Goal: Task Accomplishment & Management: Manage account settings

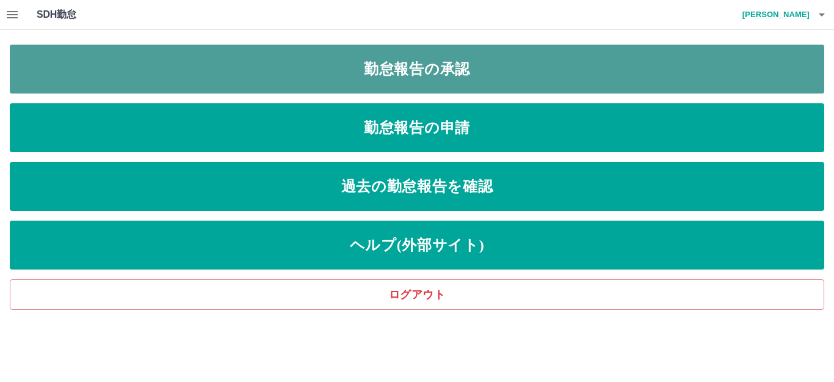
click at [450, 68] on link "勤怠報告の承認" at bounding box center [417, 69] width 815 height 49
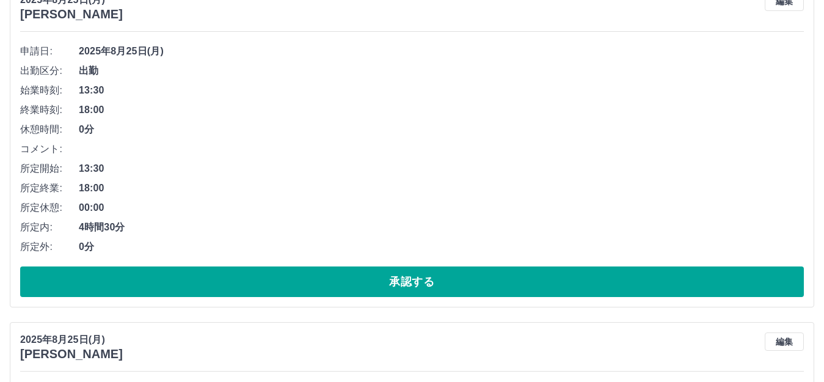
scroll to position [183, 0]
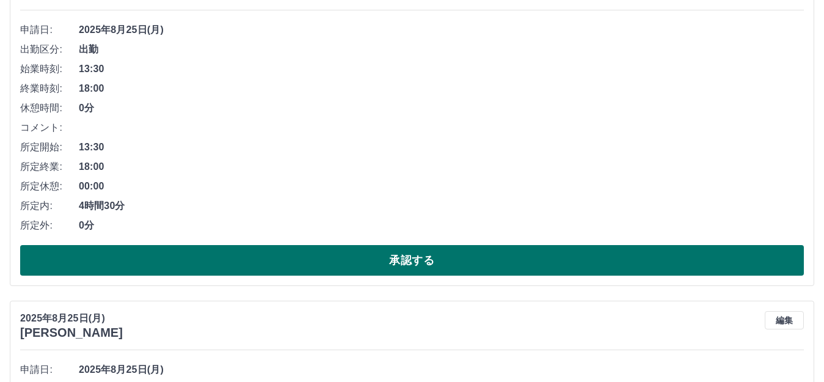
click at [178, 258] on button "承認する" at bounding box center [412, 260] width 784 height 31
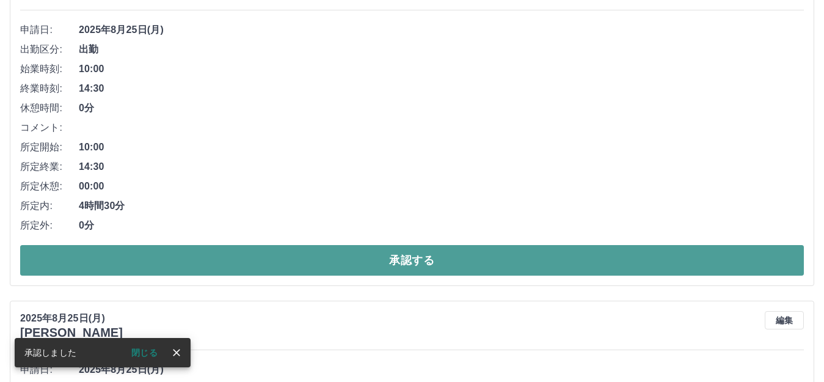
click at [166, 255] on button "承認する" at bounding box center [412, 260] width 784 height 31
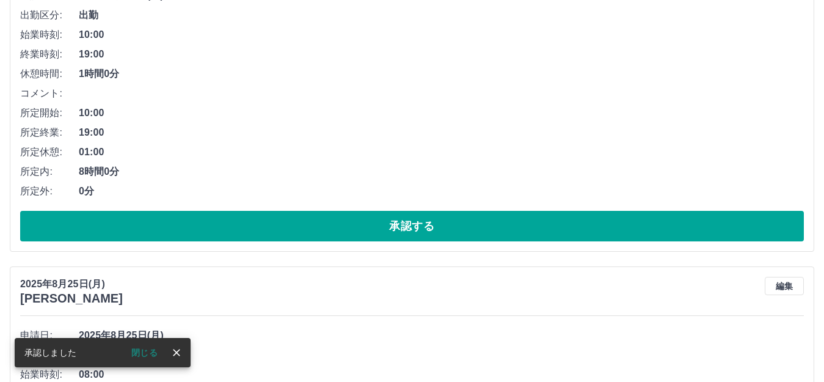
scroll to position [244, 0]
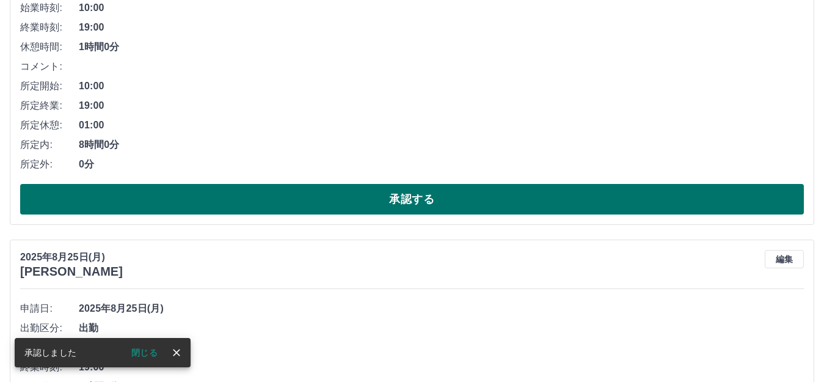
click at [156, 198] on button "承認する" at bounding box center [412, 199] width 784 height 31
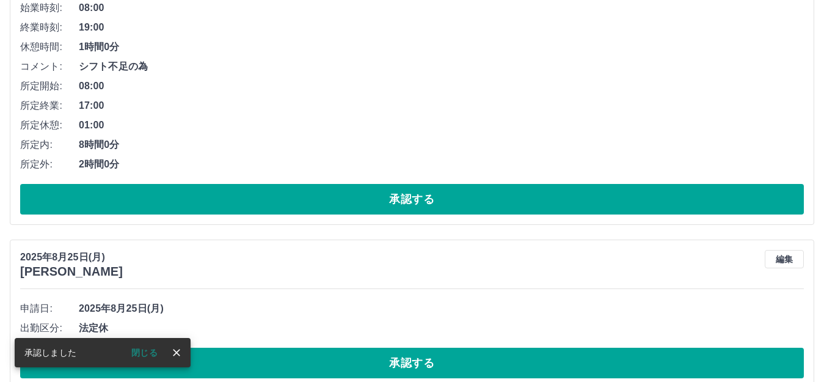
click at [155, 199] on button "承認する" at bounding box center [412, 199] width 784 height 31
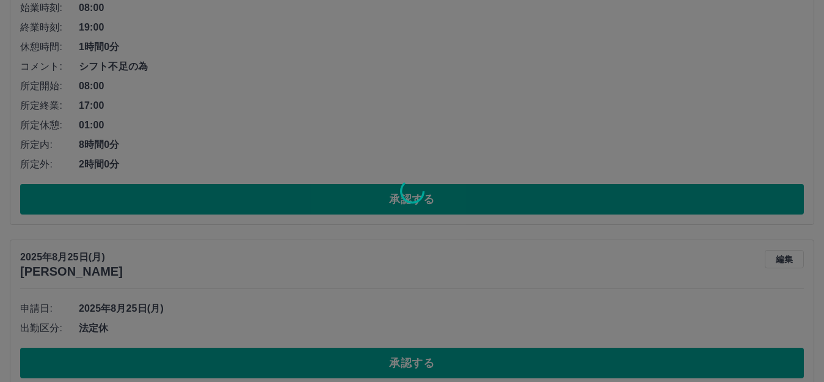
scroll to position [0, 0]
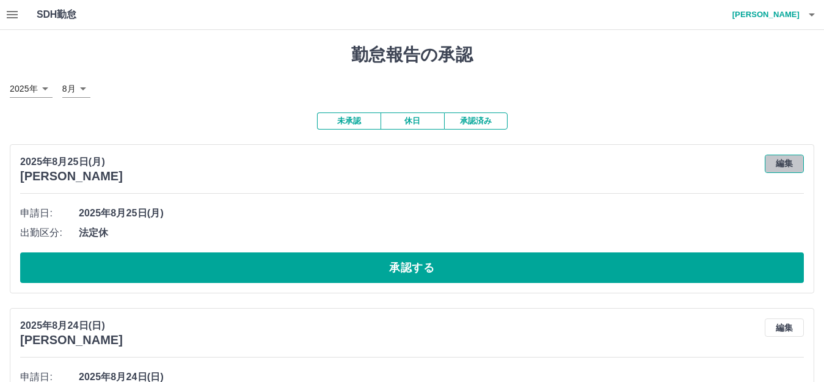
click at [792, 166] on button "編集" at bounding box center [784, 164] width 39 height 18
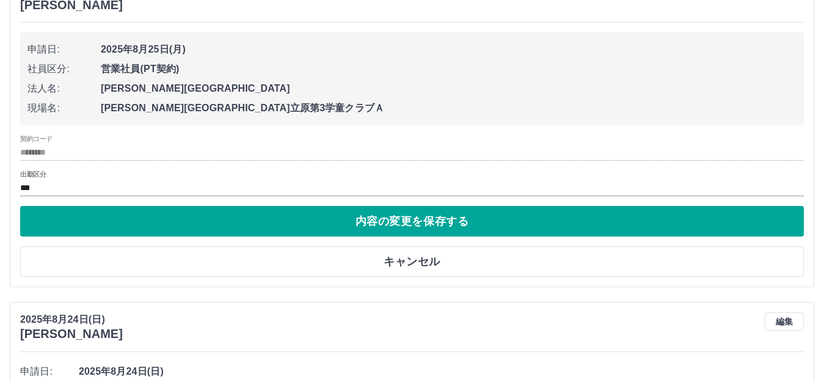
scroll to position [183, 0]
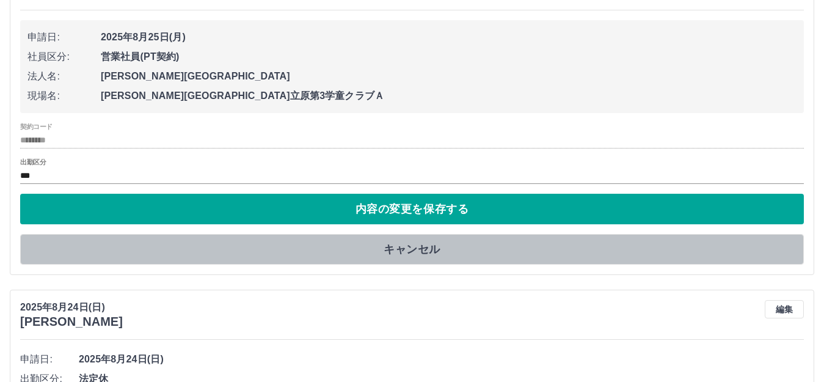
click at [421, 250] on button "キャンセル" at bounding box center [412, 249] width 784 height 31
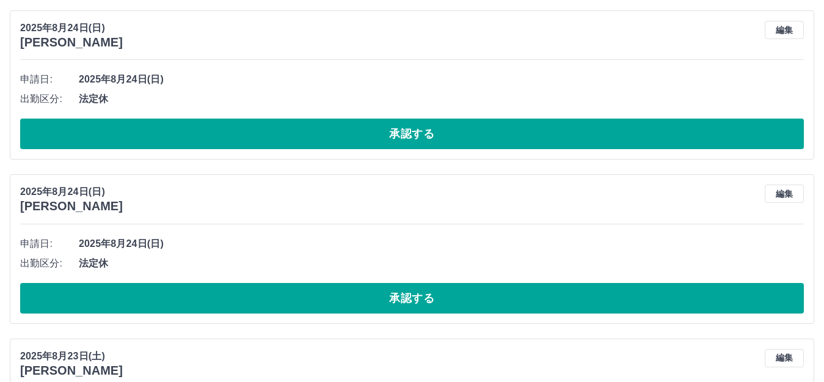
scroll to position [305, 0]
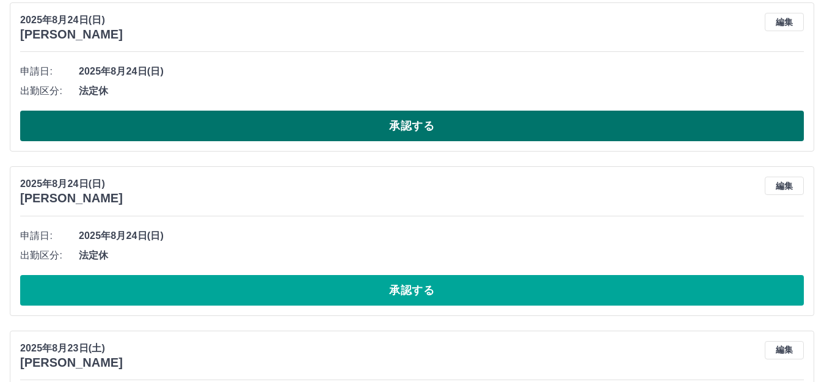
click at [178, 124] on button "承認する" at bounding box center [412, 126] width 784 height 31
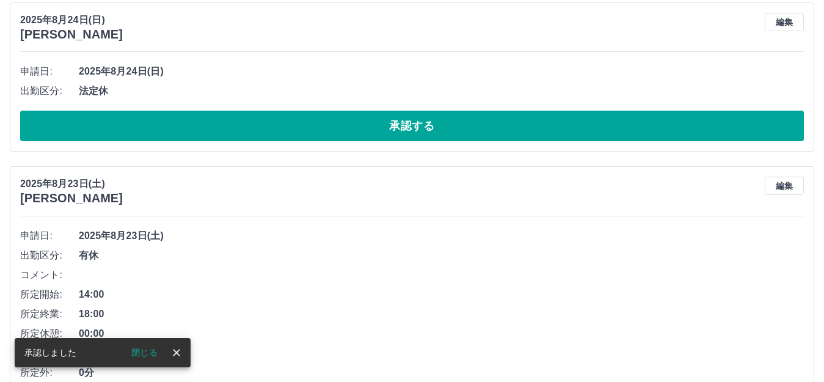
scroll to position [142, 0]
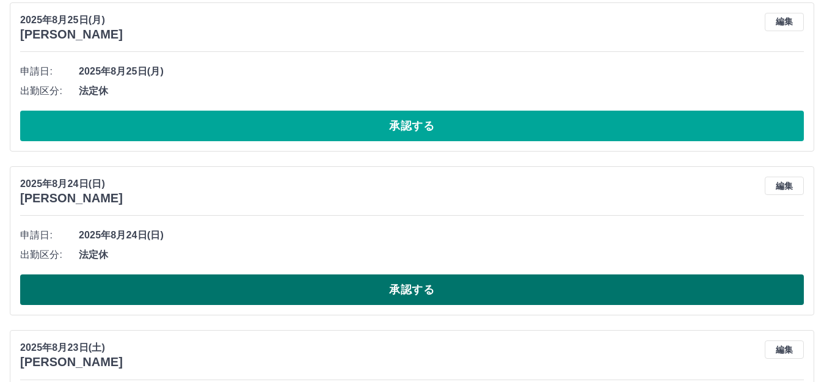
click at [286, 294] on button "承認する" at bounding box center [412, 289] width 784 height 31
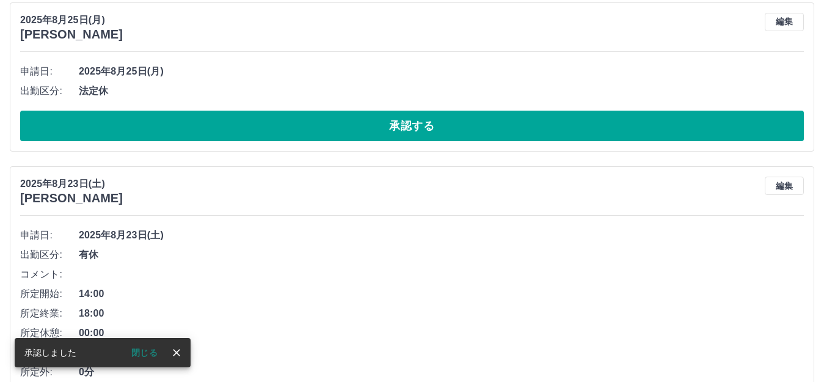
scroll to position [264, 0]
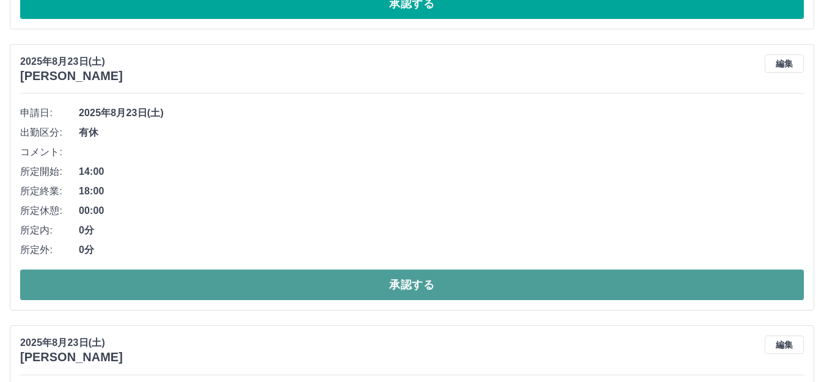
click at [125, 285] on button "承認する" at bounding box center [412, 284] width 784 height 31
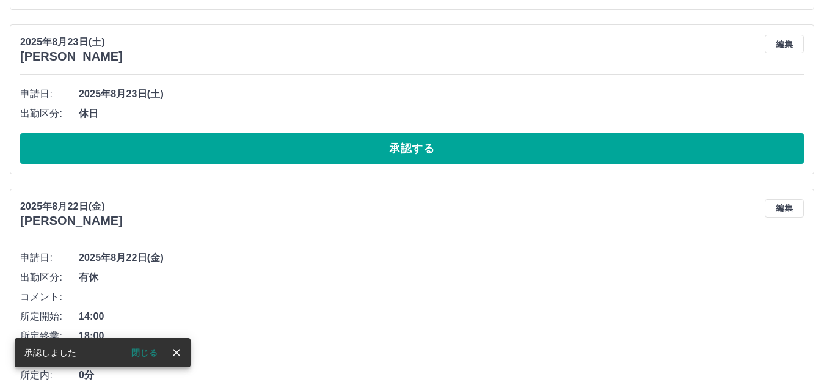
scroll to position [166, 0]
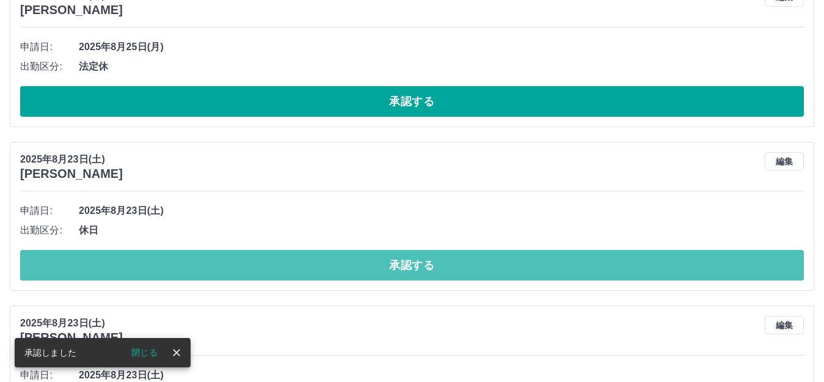
click at [166, 264] on button "承認する" at bounding box center [412, 265] width 784 height 31
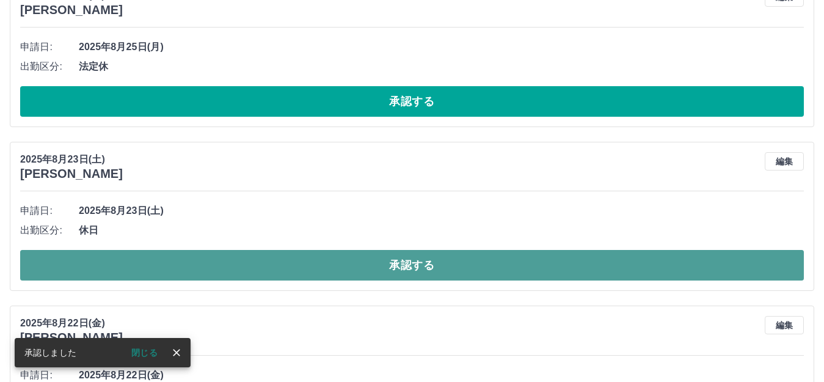
click at [167, 266] on button "承認する" at bounding box center [412, 265] width 784 height 31
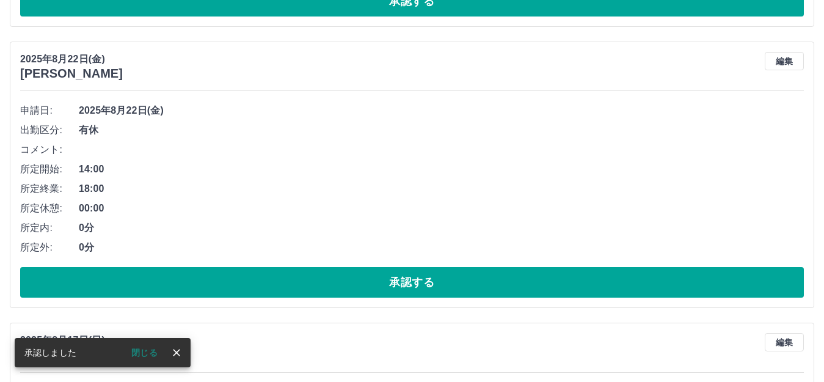
scroll to position [288, 0]
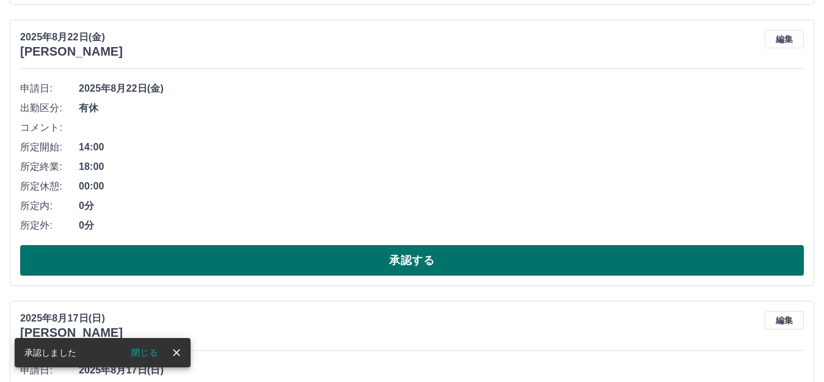
click at [145, 272] on button "承認する" at bounding box center [412, 260] width 784 height 31
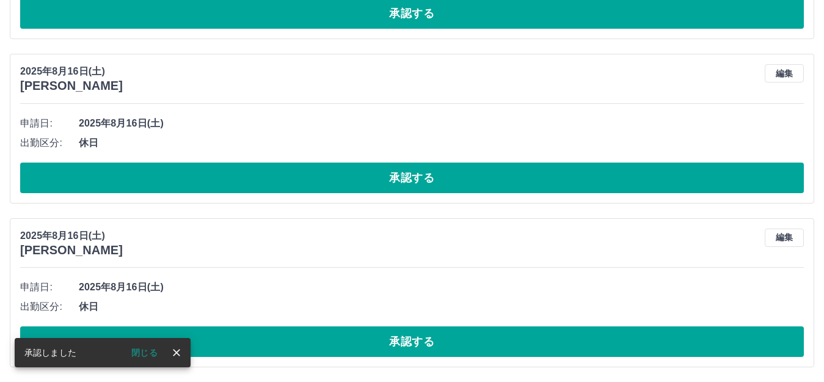
scroll to position [911, 0]
